Goal: Check status

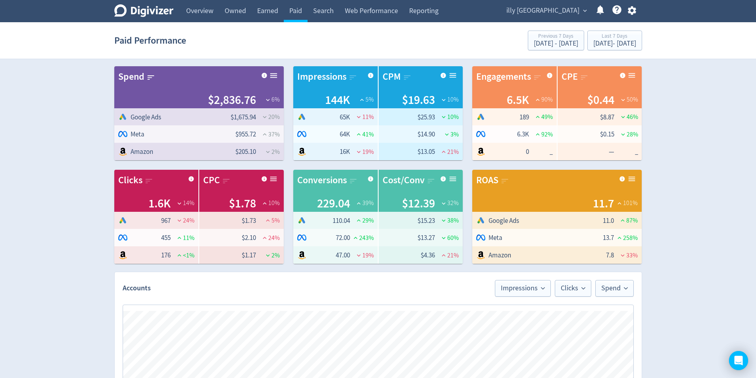
click at [727, 60] on div "Digivizer Logo [PERSON_NAME] Logo Overview Owned Earned Paid Search Web Perform…" at bounding box center [378, 376] width 756 height 752
click at [593, 39] on div "Last 7 Days" at bounding box center [614, 36] width 43 height 7
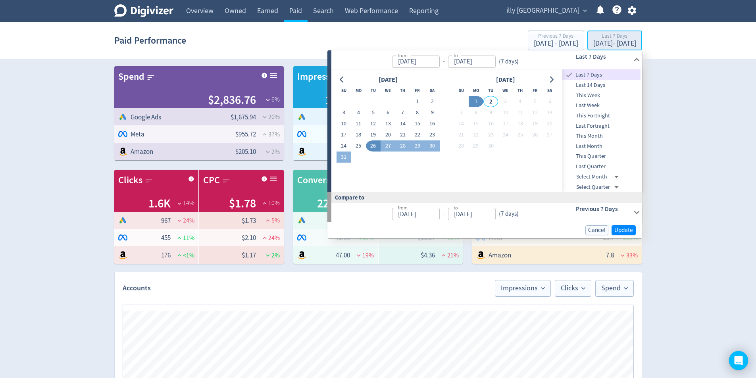
type input "[DATE]"
click at [418, 104] on button "1" at bounding box center [417, 101] width 15 height 11
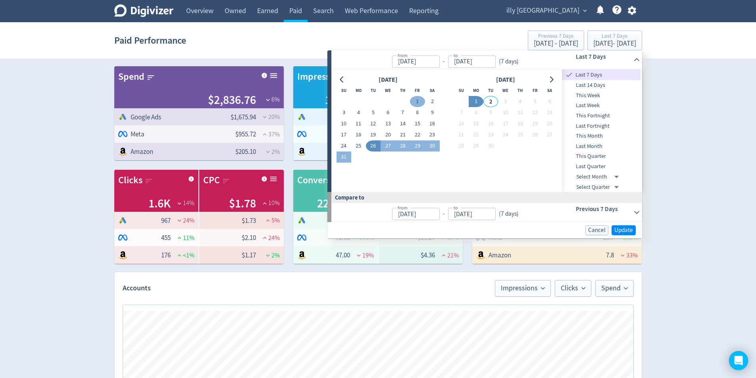
type input "[DATE]"
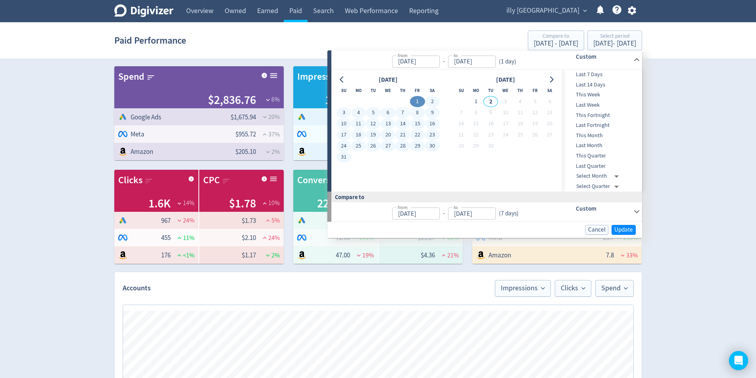
click at [350, 156] on button "31" at bounding box center [344, 157] width 15 height 11
type input "[DATE]"
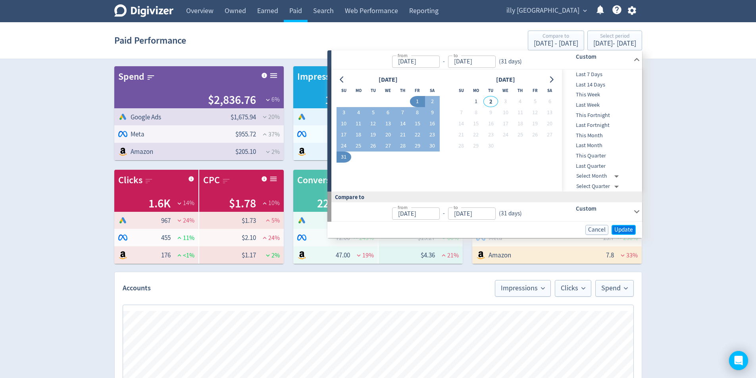
click at [613, 227] on button "Update" at bounding box center [624, 230] width 24 height 10
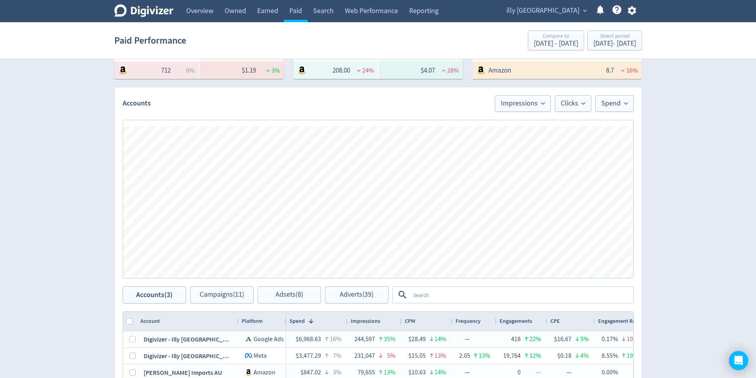
scroll to position [40, 0]
